Goal: Task Accomplishment & Management: Manage account settings

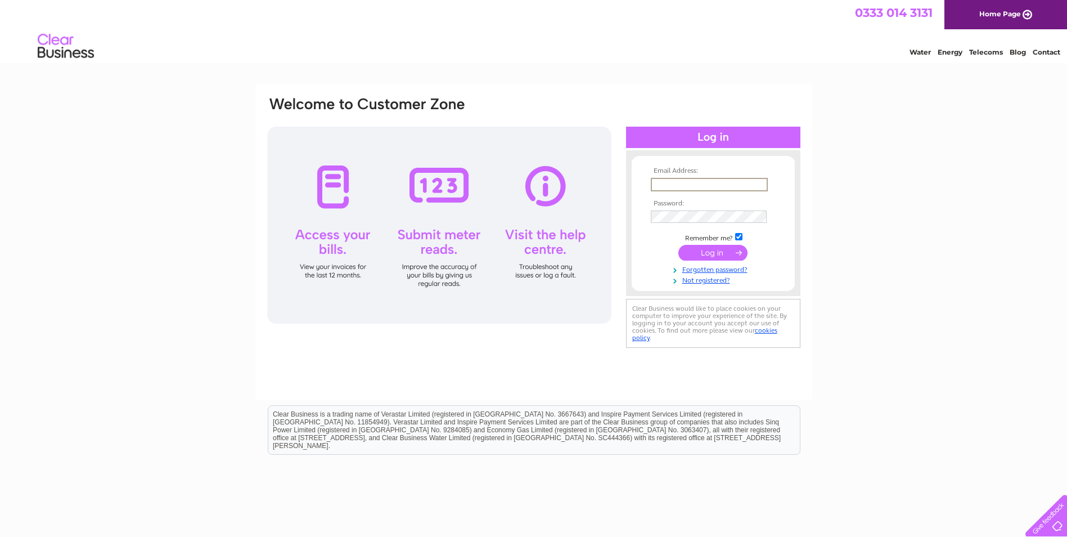
click at [696, 184] on input "text" at bounding box center [709, 184] width 117 height 13
type input "anita.adcock@a-butler.co.uk"
click at [678, 245] on input "submit" at bounding box center [712, 253] width 69 height 16
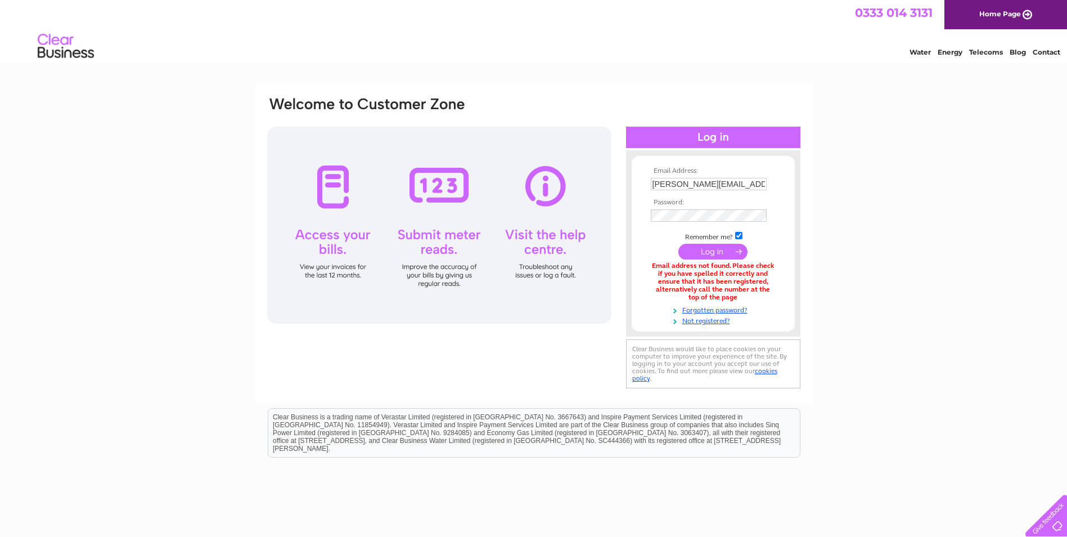
click at [753, 183] on input "anita.adcock@a-butler.co.uk" at bounding box center [709, 184] width 116 height 12
drag, startPoint x: 759, startPoint y: 183, endPoint x: 579, endPoint y: 167, distance: 180.2
click at [575, 167] on div "Email Address: anita.adcock@a-butler.co.uk Password:" at bounding box center [533, 244] width 535 height 296
type input "admin@a-butler.co.uk"
click at [678, 245] on input "submit" at bounding box center [712, 253] width 69 height 16
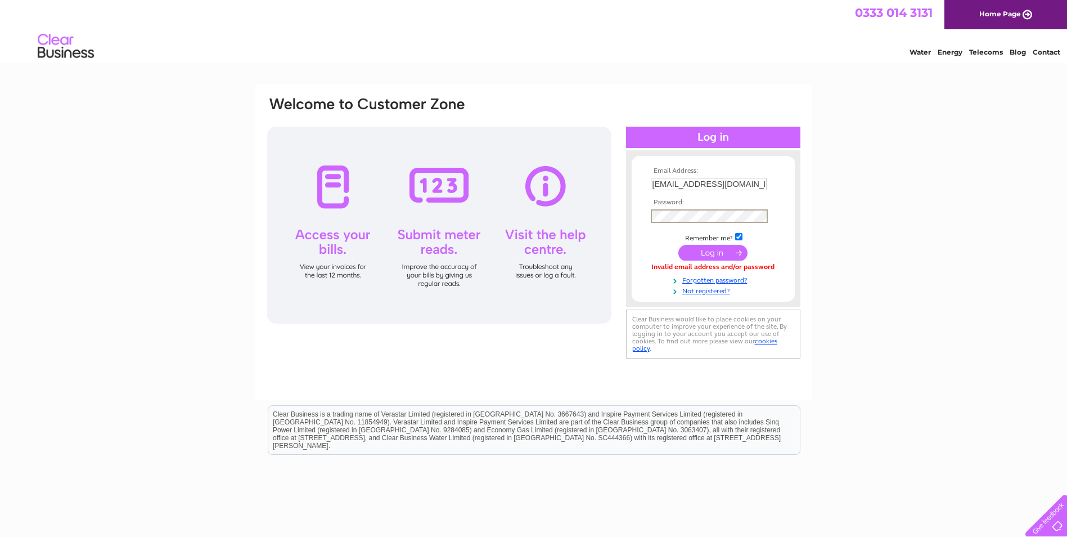
click at [678, 245] on input "submit" at bounding box center [712, 253] width 69 height 16
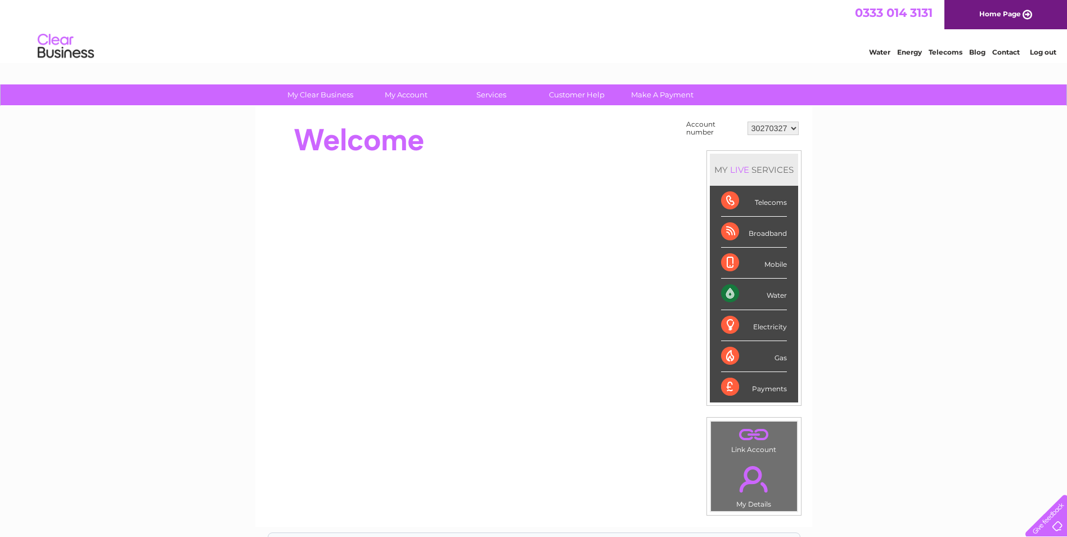
click at [771, 298] on div "Water" at bounding box center [754, 293] width 66 height 31
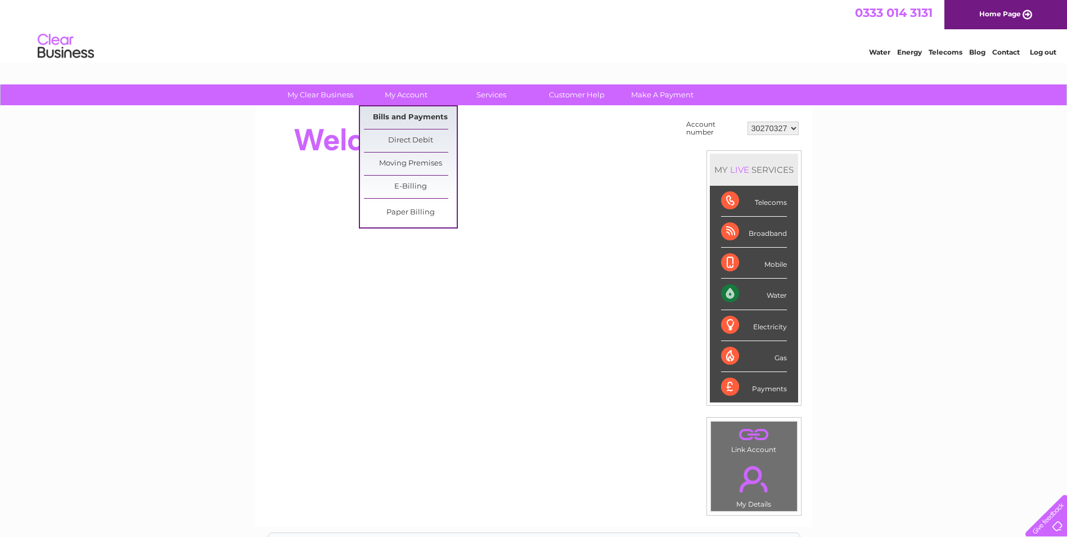
click at [418, 114] on link "Bills and Payments" at bounding box center [410, 117] width 93 height 22
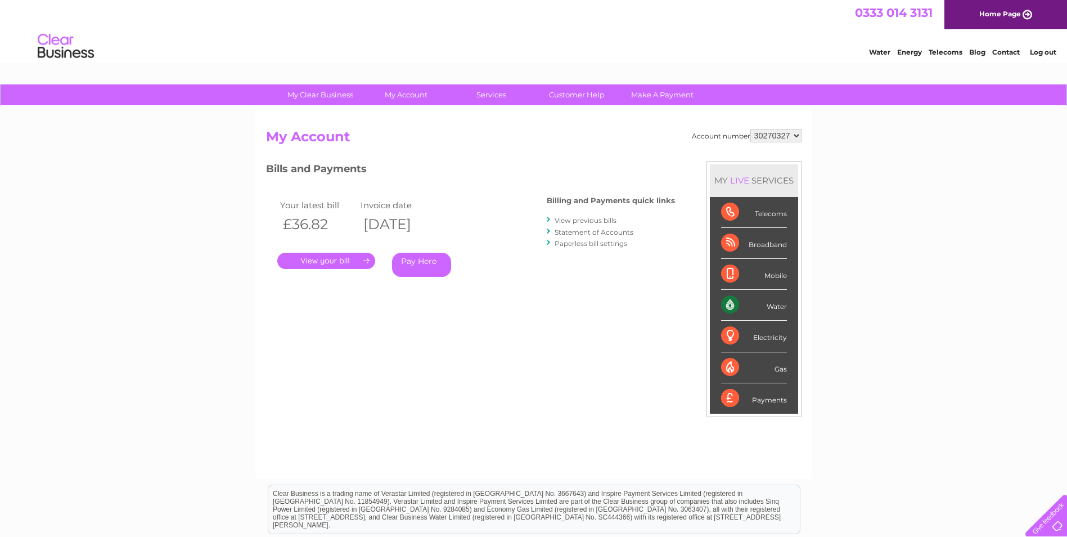
click at [344, 262] on link "." at bounding box center [326, 261] width 98 height 16
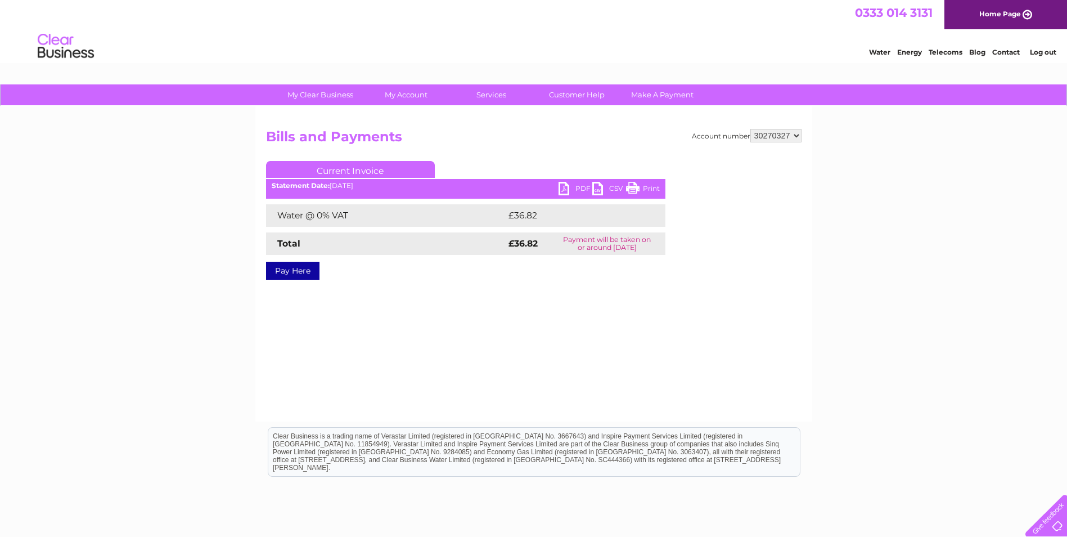
click at [566, 182] on link "PDF" at bounding box center [576, 190] width 34 height 16
click at [565, 196] on link "PDF" at bounding box center [576, 190] width 34 height 16
click at [562, 188] on link "PDF" at bounding box center [576, 190] width 34 height 16
click at [1051, 51] on link "Log out" at bounding box center [1043, 52] width 26 height 8
